Goal: Task Accomplishment & Management: Manage account settings

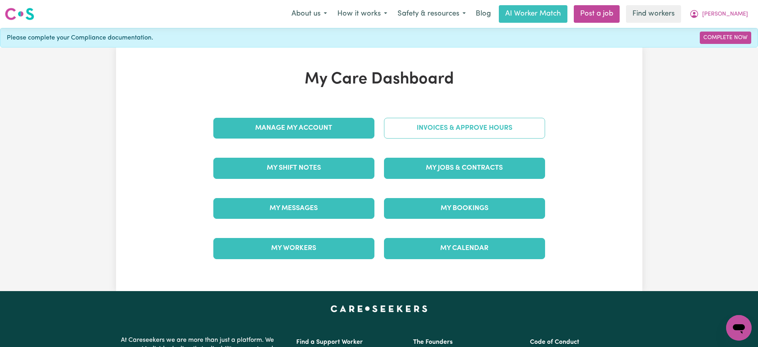
click at [409, 136] on link "Invoices & Approve Hours" at bounding box center [464, 128] width 161 height 21
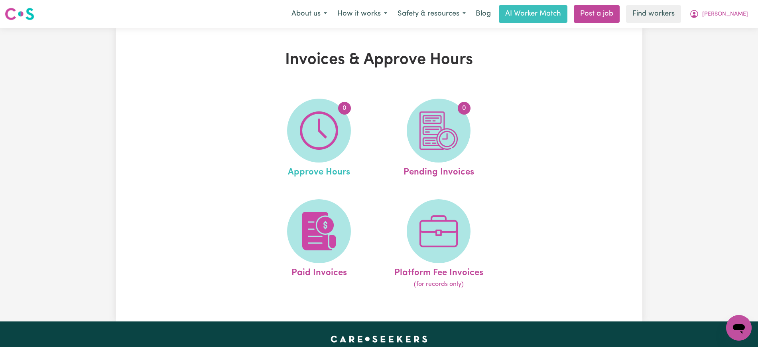
click at [349, 147] on link "0 Approve Hours" at bounding box center [319, 139] width 115 height 81
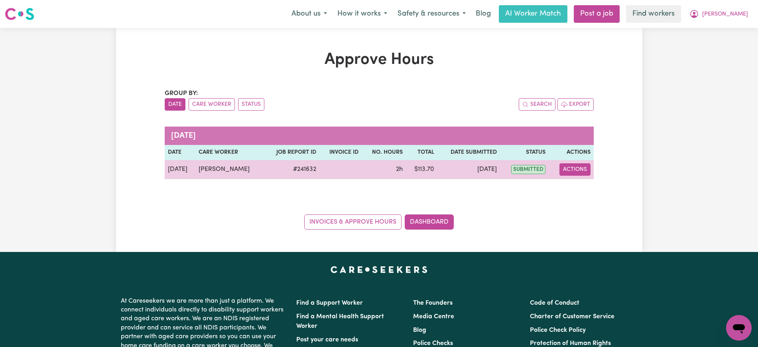
click at [580, 171] on button "Actions" at bounding box center [575, 169] width 31 height 12
click at [587, 192] on link "View Job Report" at bounding box center [595, 188] width 68 height 16
select select "pm"
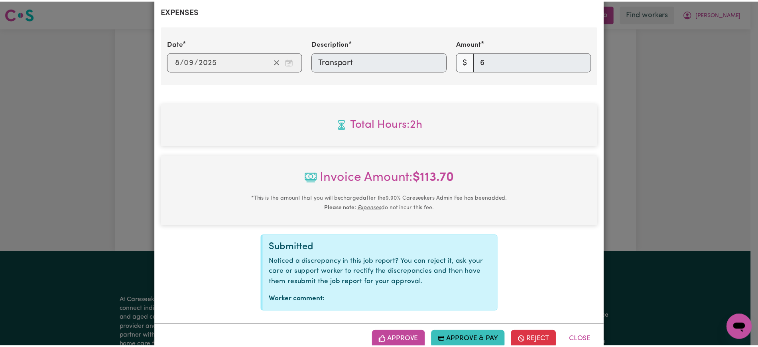
scroll to position [328, 0]
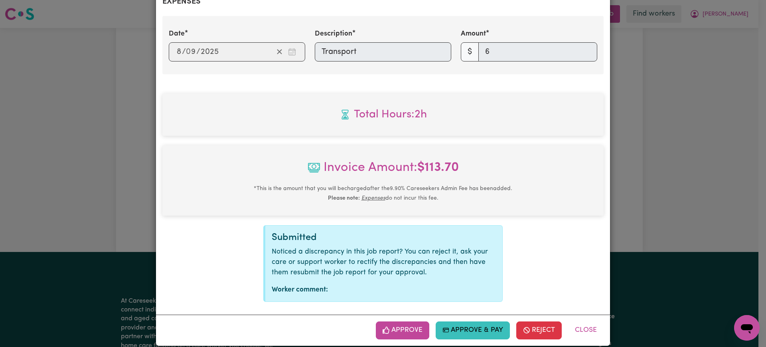
click at [411, 321] on button "Approve" at bounding box center [402, 330] width 53 height 18
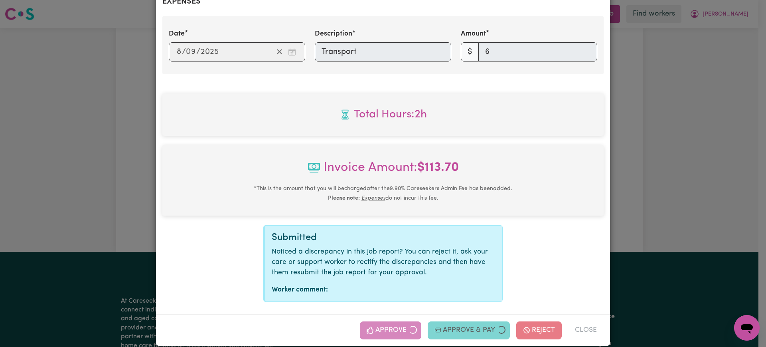
click at [674, 162] on div "Job Report # 241632 - [PERSON_NAME] Summary Job report # 241632 Client name: [P…" at bounding box center [383, 173] width 766 height 347
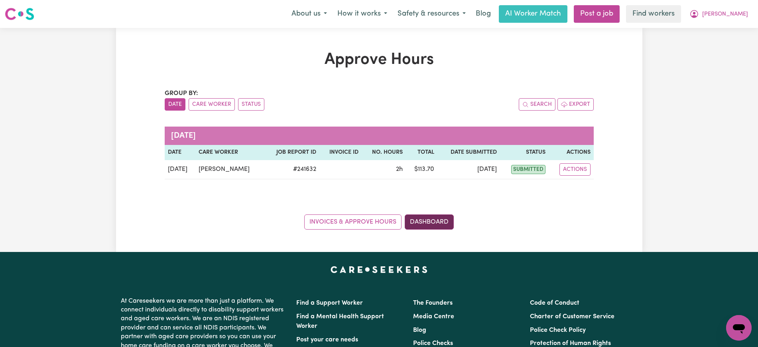
click at [446, 219] on link "Dashboard" at bounding box center [429, 221] width 49 height 15
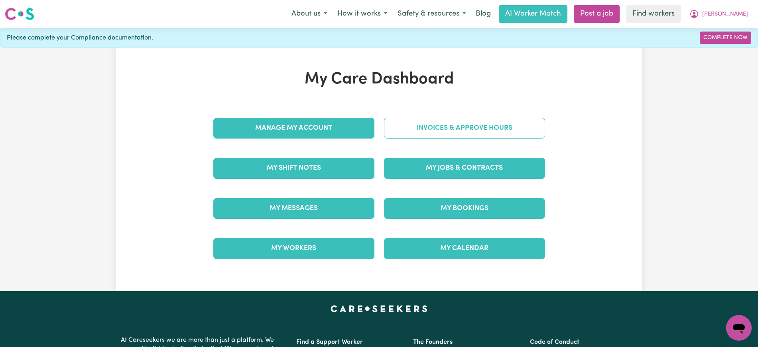
click at [442, 130] on link "Invoices & Approve Hours" at bounding box center [464, 128] width 161 height 21
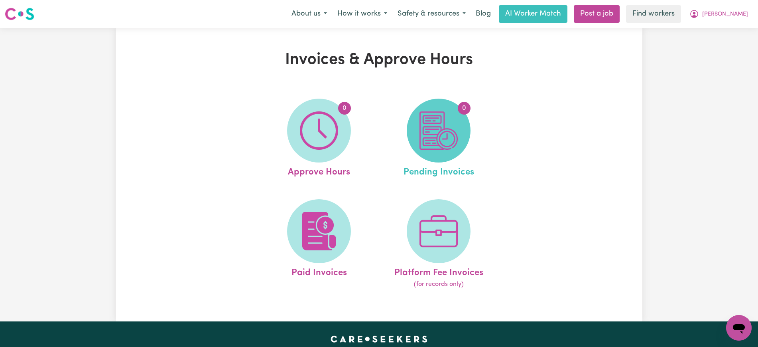
drag, startPoint x: 442, startPoint y: 130, endPoint x: 448, endPoint y: 144, distance: 15.8
click at [448, 144] on img at bounding box center [439, 130] width 38 height 38
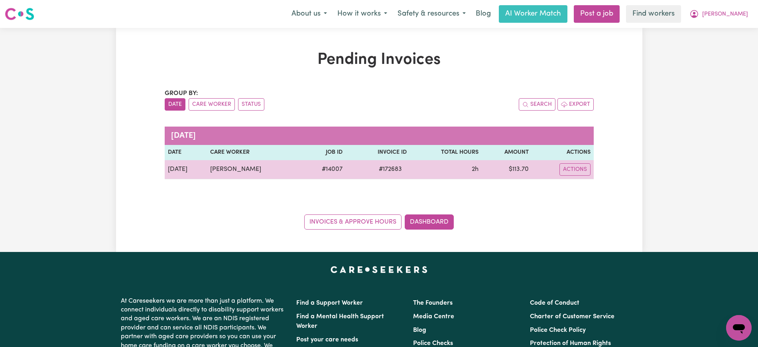
click at [376, 172] on span "# 172683" at bounding box center [390, 169] width 33 height 10
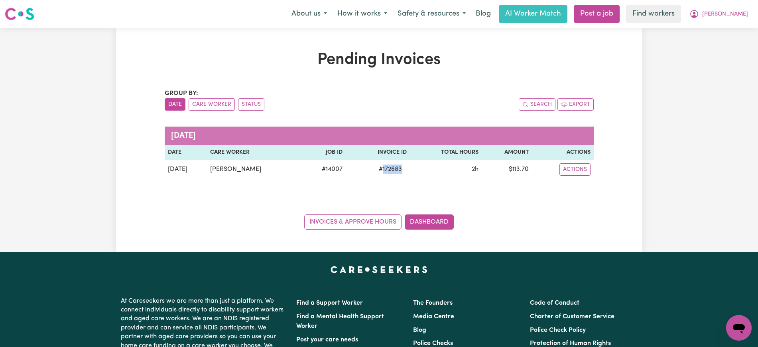
copy span "172683"
click at [699, 13] on icon "My Account" at bounding box center [695, 14] width 10 height 10
click at [719, 49] on link "Logout" at bounding box center [721, 45] width 63 height 15
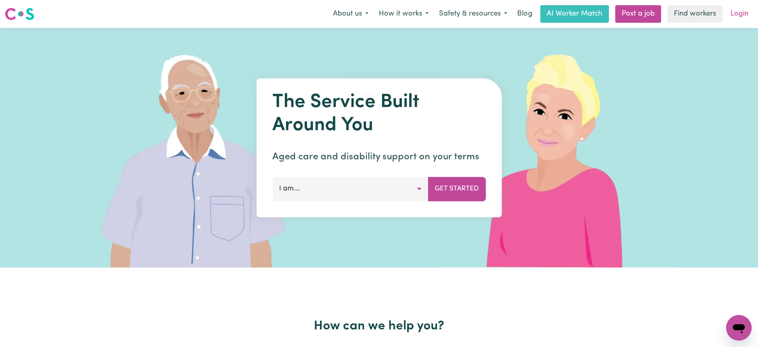
click at [739, 17] on link "Login" at bounding box center [740, 14] width 28 height 18
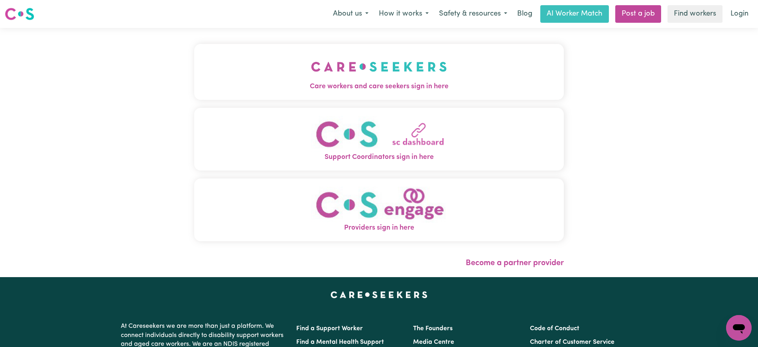
drag, startPoint x: 409, startPoint y: 69, endPoint x: 403, endPoint y: 67, distance: 6.3
click at [410, 69] on img "Care workers and care seekers sign in here" at bounding box center [379, 67] width 136 height 30
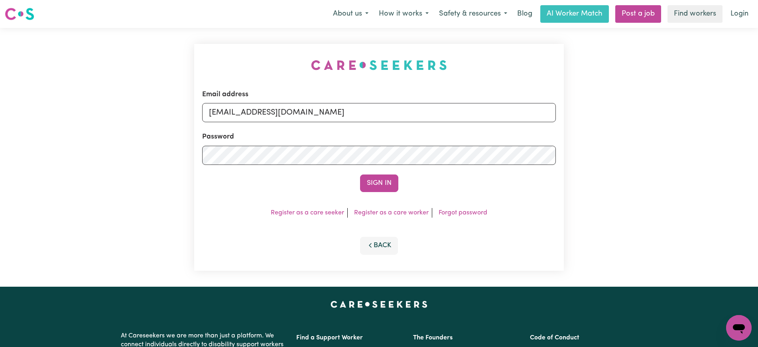
click at [267, 34] on div "Email address [EMAIL_ADDRESS][DOMAIN_NAME] Password Sign In Register as a care …" at bounding box center [379, 157] width 379 height 259
drag, startPoint x: 251, startPoint y: 110, endPoint x: 766, endPoint y: 111, distance: 514.3
click at [758, 111] on html "Menu About us How it works Safety & resources Blog AI Worker Match Post a job F…" at bounding box center [379, 302] width 758 height 604
type input "[EMAIL_ADDRESS][DOMAIN_NAME]"
click at [360, 174] on button "Sign In" at bounding box center [379, 183] width 38 height 18
